Goal: Check status: Check status

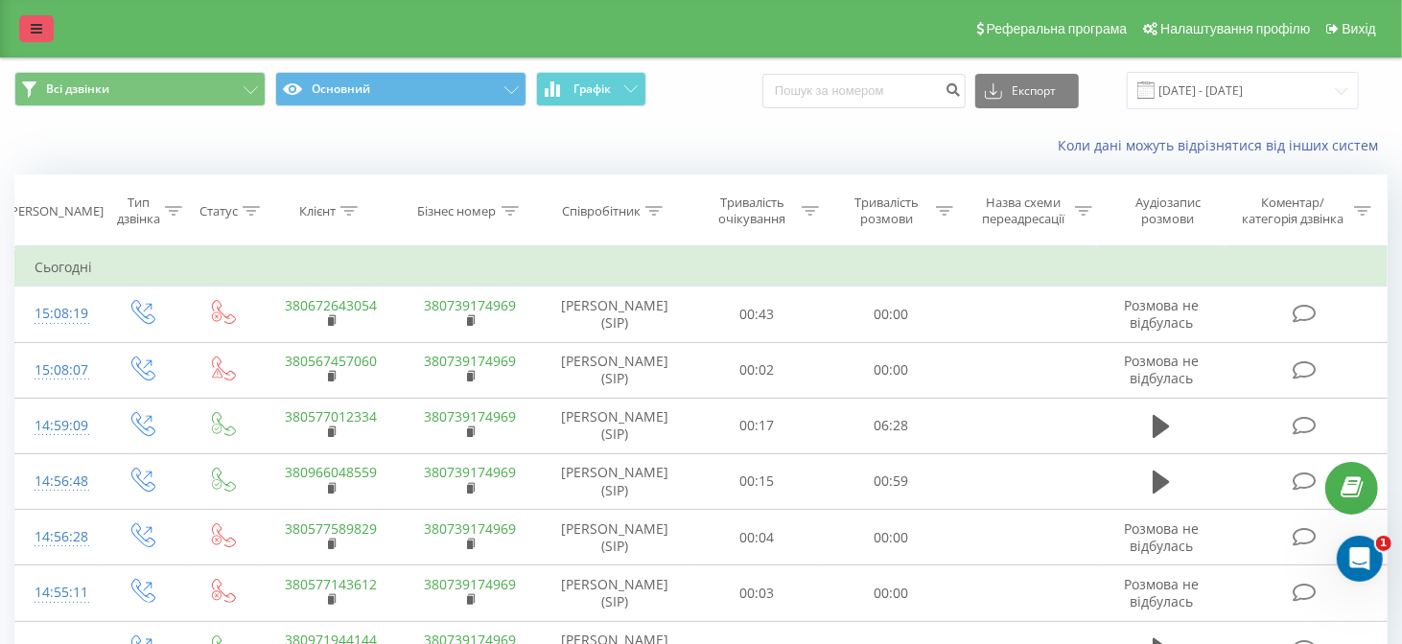
click at [26, 21] on link at bounding box center [36, 28] width 35 height 27
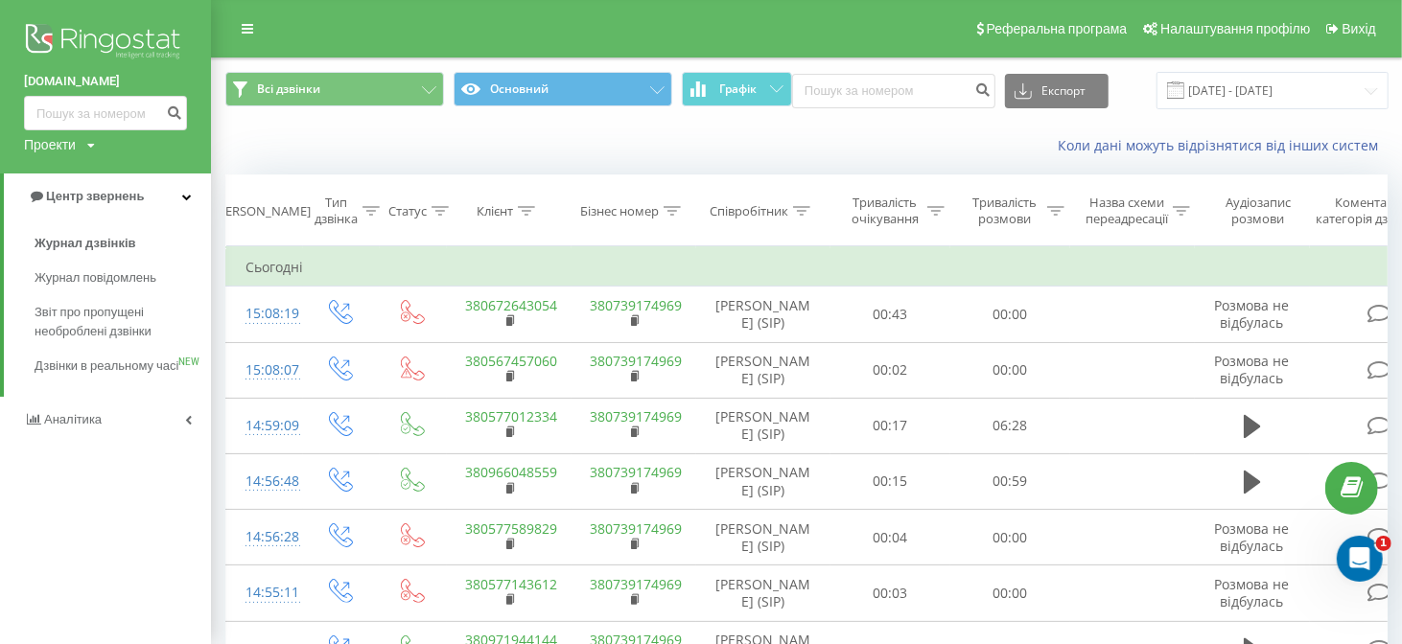
click at [60, 43] on img at bounding box center [105, 43] width 163 height 48
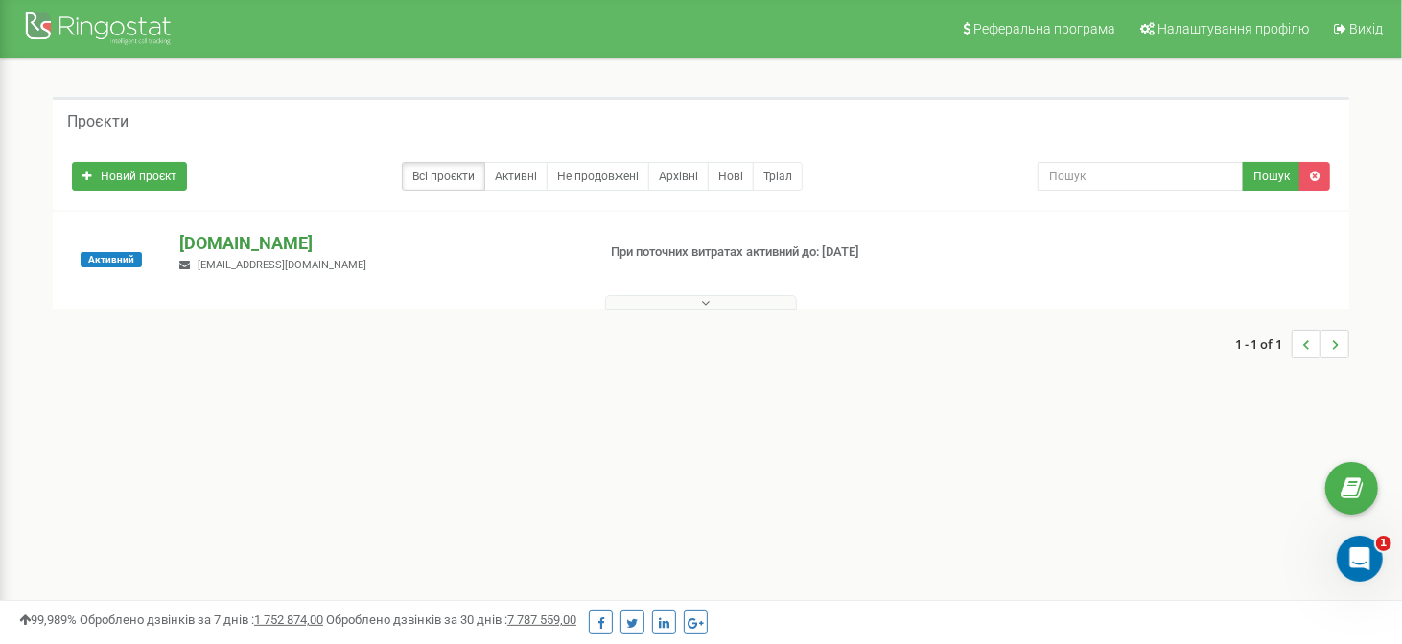
click at [224, 242] on p "[DOMAIN_NAME]" at bounding box center [379, 243] width 400 height 25
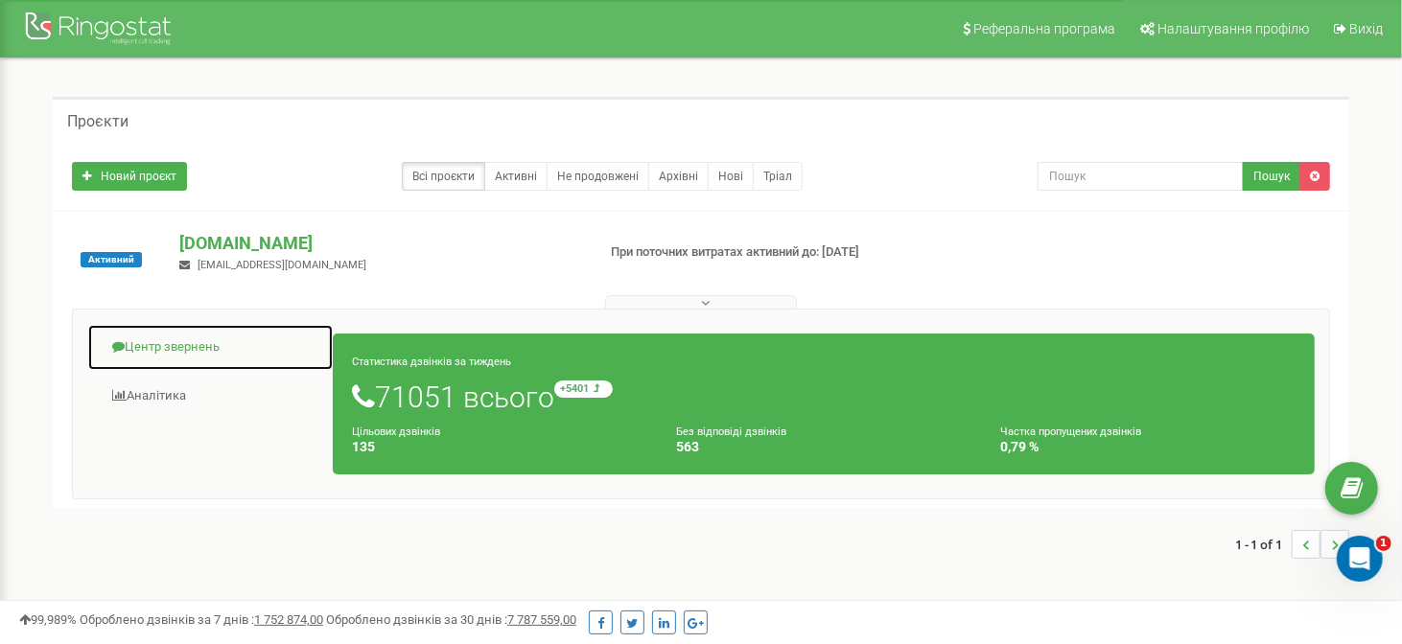
click at [176, 350] on link "Центр звернень" at bounding box center [210, 347] width 246 height 47
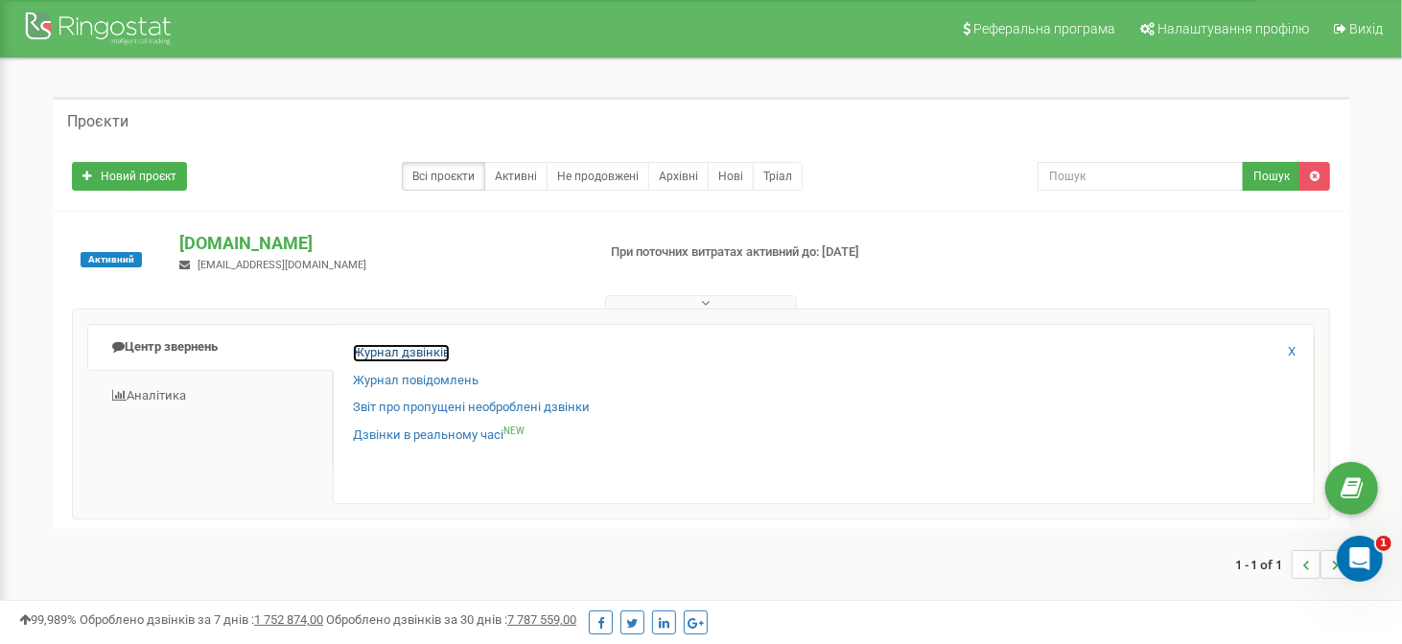
click at [405, 357] on link "Журнал дзвінків" at bounding box center [401, 353] width 97 height 18
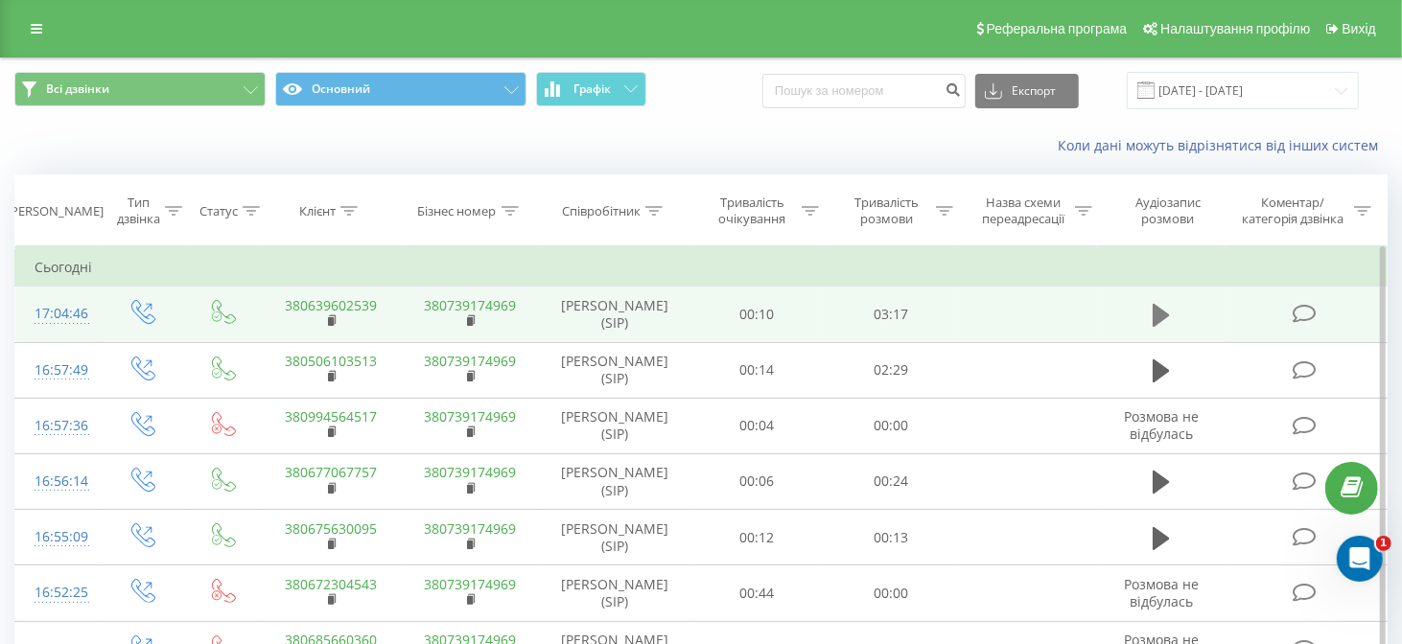
click at [1172, 310] on button at bounding box center [1161, 315] width 29 height 29
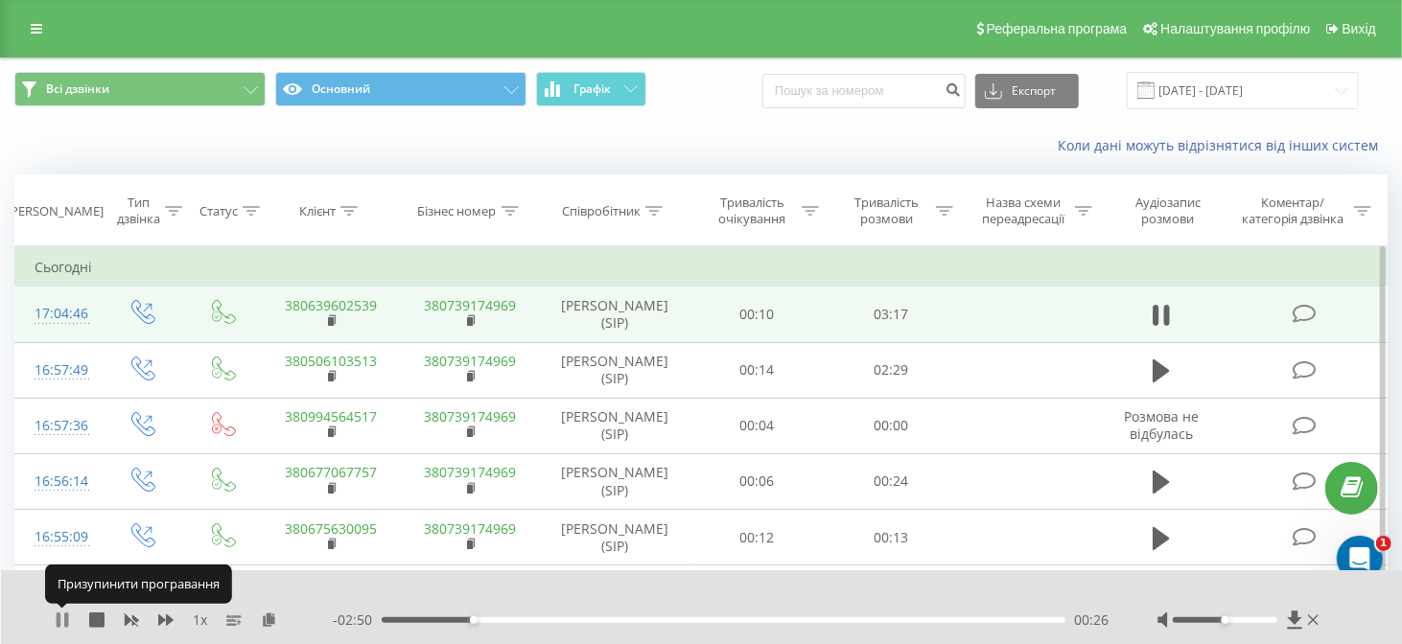
click at [62, 617] on icon at bounding box center [62, 620] width 15 height 15
click at [399, 618] on div "00:26" at bounding box center [724, 620] width 684 height 6
click at [408, 618] on div "00:05" at bounding box center [724, 620] width 684 height 6
click at [63, 622] on icon at bounding box center [63, 620] width 12 height 15
click at [58, 618] on icon at bounding box center [59, 620] width 4 height 15
